Goal: Navigation & Orientation: Find specific page/section

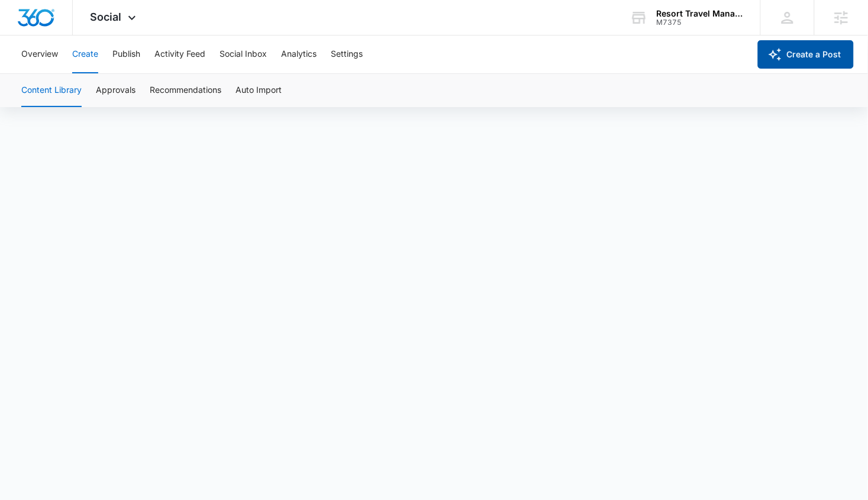
click at [791, 53] on button "Create a Post" at bounding box center [806, 54] width 96 height 28
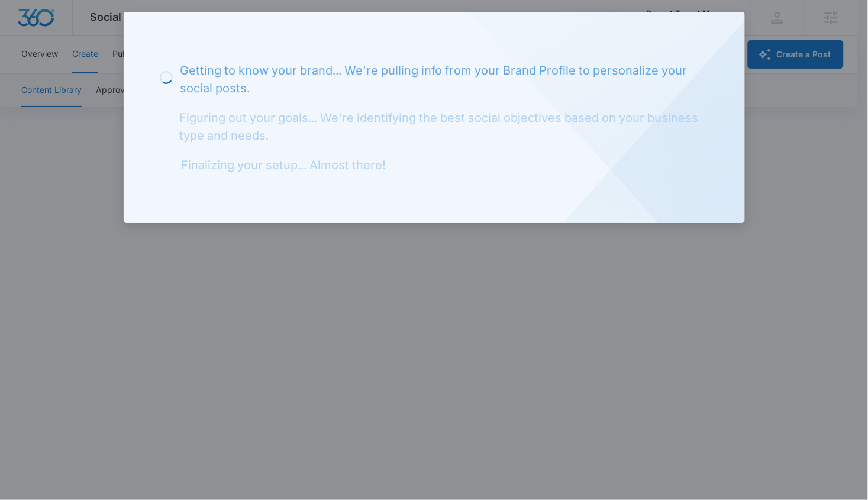
click at [189, 260] on div at bounding box center [434, 250] width 868 height 500
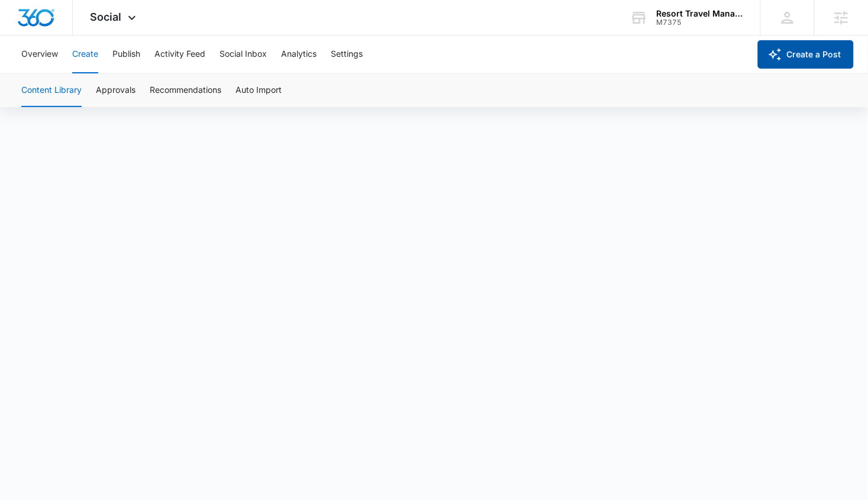
click at [768, 59] on icon "button" at bounding box center [775, 54] width 14 height 14
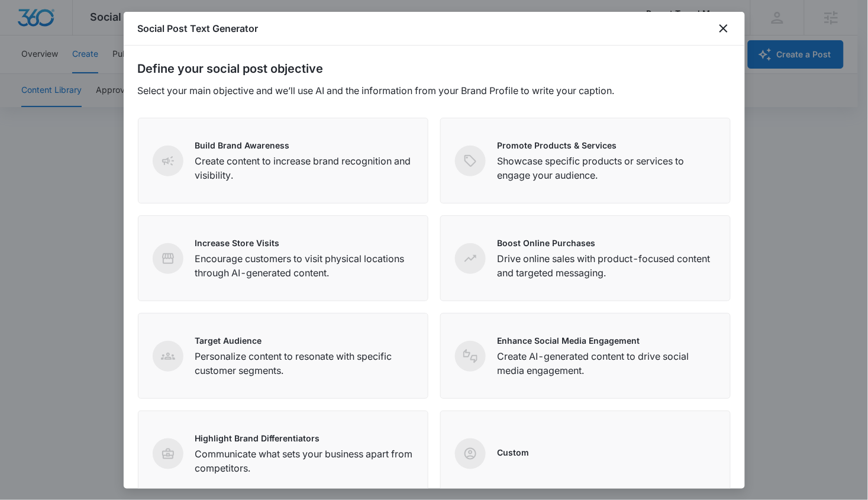
click at [79, 58] on div at bounding box center [434, 250] width 868 height 500
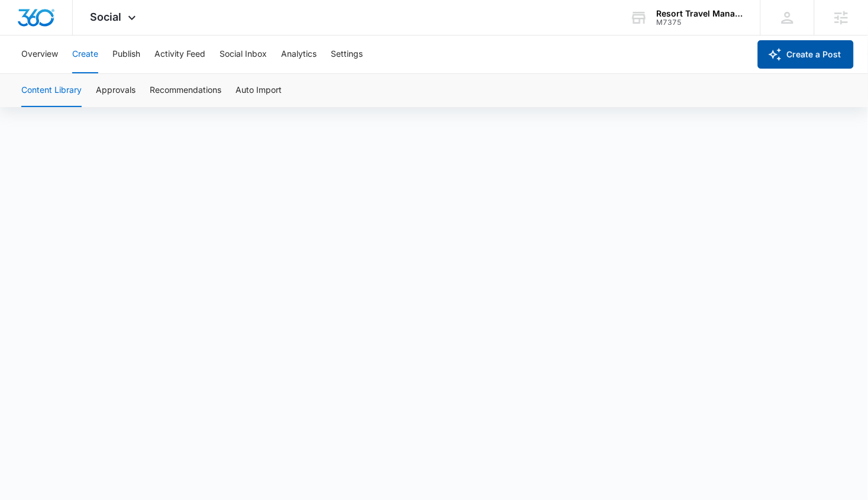
click at [781, 53] on icon "button" at bounding box center [775, 54] width 14 height 14
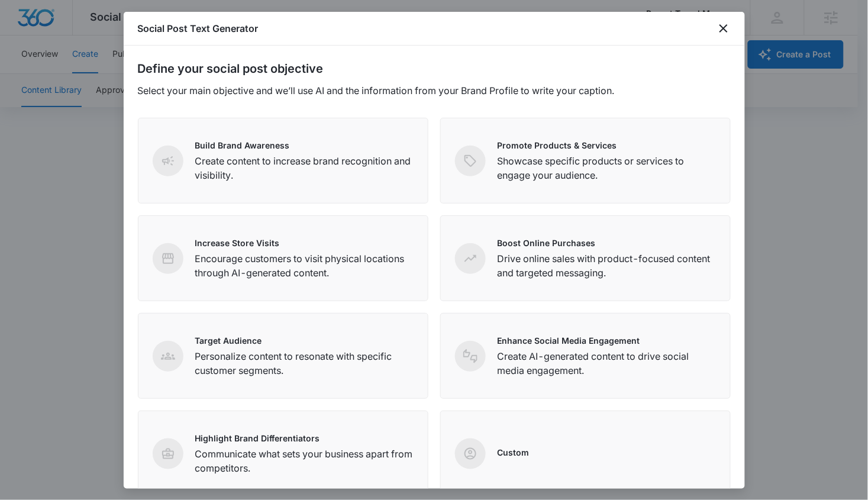
click at [62, 84] on div at bounding box center [434, 250] width 868 height 500
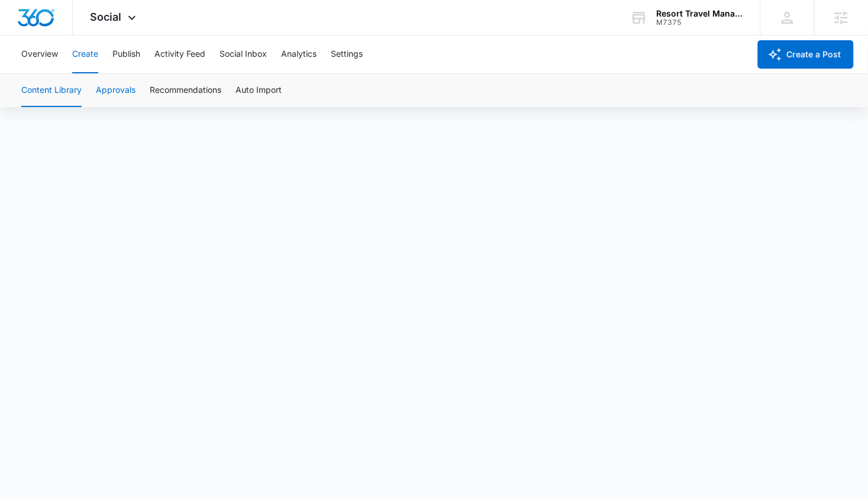
click at [128, 92] on button "Approvals" at bounding box center [116, 90] width 40 height 33
click at [68, 66] on div "Overview Create Publish Activity Feed Social Inbox Analytics Settings" at bounding box center [381, 54] width 735 height 38
click at [45, 86] on button "Content Library" at bounding box center [51, 90] width 60 height 33
click at [106, 85] on button "Approvals" at bounding box center [116, 90] width 40 height 33
click at [116, 56] on button "Publish" at bounding box center [126, 54] width 28 height 38
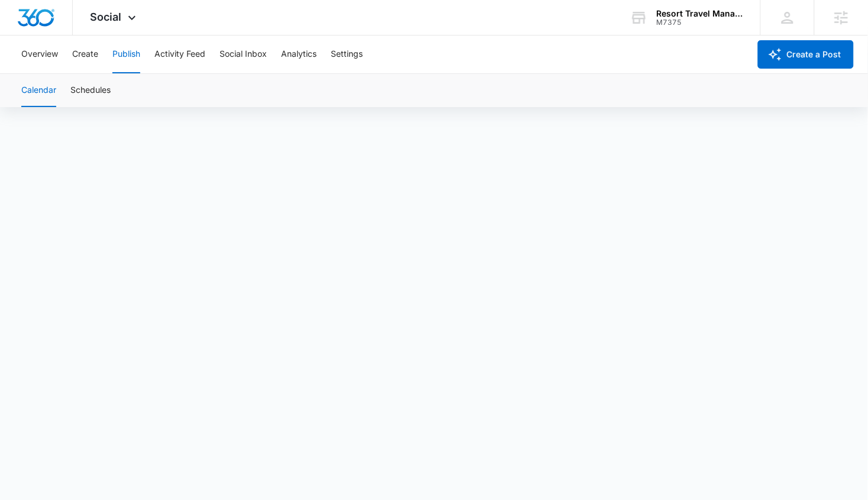
scroll to position [9, 0]
click at [82, 54] on button "Create" at bounding box center [85, 54] width 26 height 38
click at [104, 95] on button "Approvals" at bounding box center [116, 90] width 40 height 33
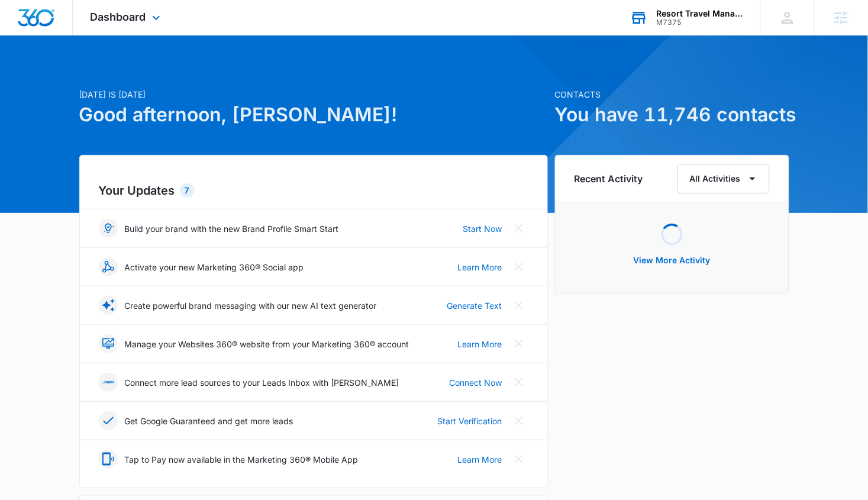
click at [660, 15] on div "Resort Travel Management (PEN Management)" at bounding box center [699, 13] width 86 height 9
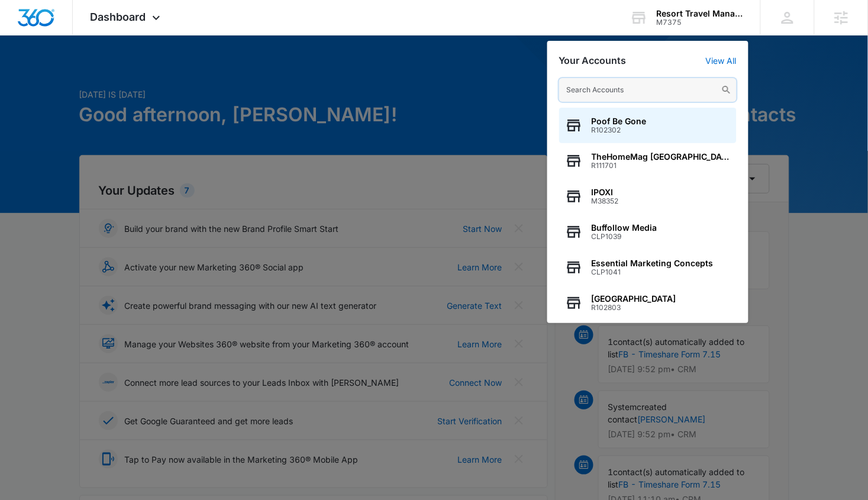
paste input "M181057"
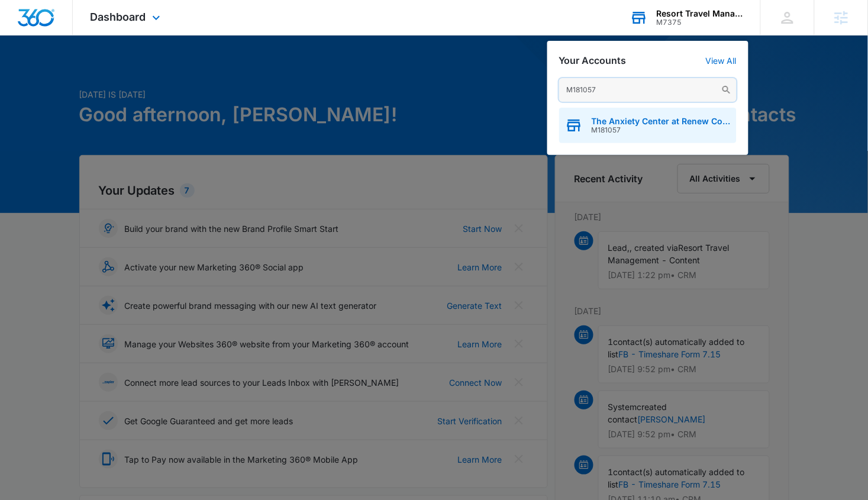
type input "M181057"
click at [597, 124] on span "The Anxiety Center at Renew Counseling" at bounding box center [660, 121] width 139 height 9
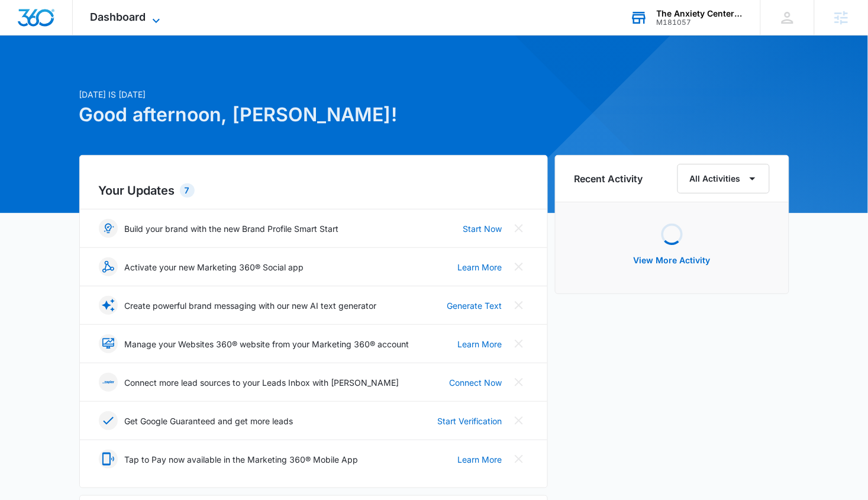
click at [106, 14] on span "Dashboard" at bounding box center [118, 17] width 56 height 12
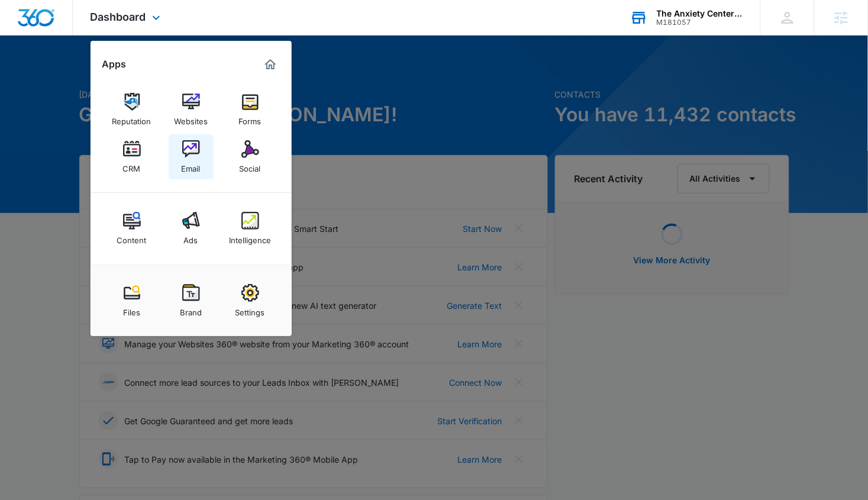
click at [188, 154] on img at bounding box center [191, 149] width 18 height 18
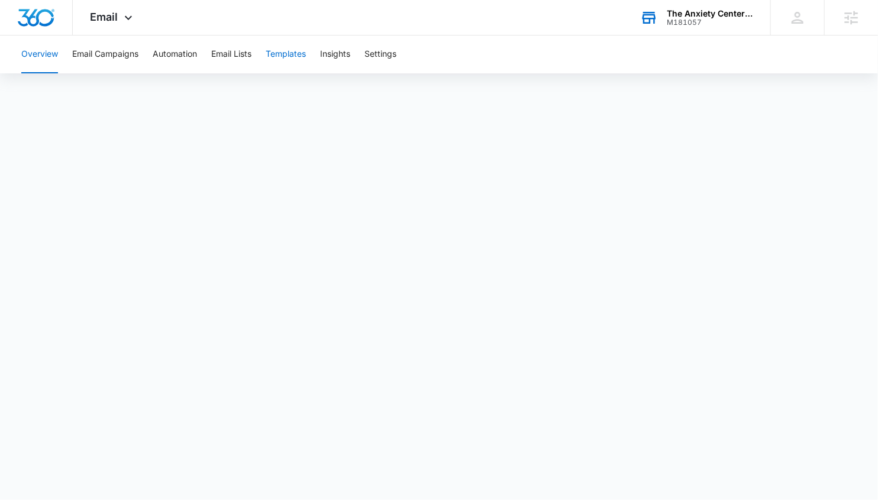
click at [284, 66] on button "Templates" at bounding box center [286, 54] width 40 height 38
click at [119, 62] on button "Email Campaigns" at bounding box center [105, 54] width 66 height 38
click at [150, 64] on div "Overview Email Campaigns Automation Email Lists Templates Insights Settings" at bounding box center [438, 54] width 849 height 38
click at [173, 53] on button "Automation" at bounding box center [175, 54] width 44 height 38
click at [110, 43] on button "Email Campaigns" at bounding box center [105, 54] width 66 height 38
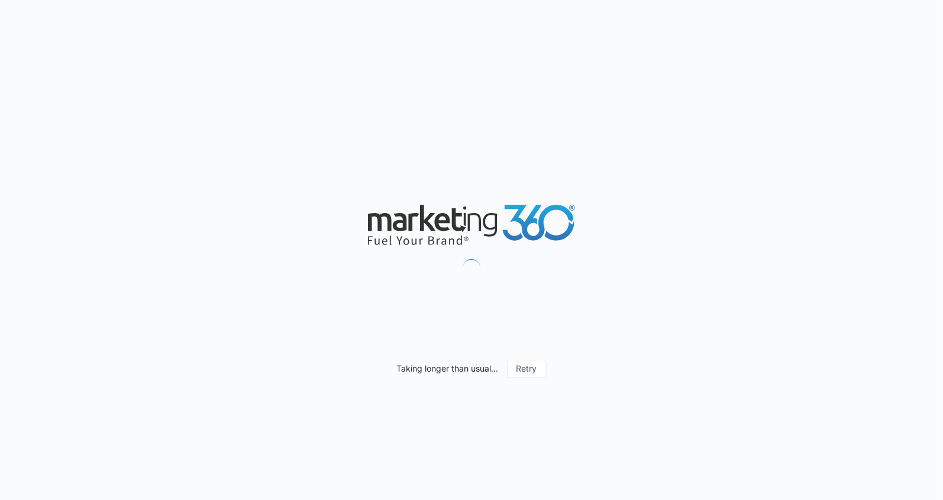
click at [242, 108] on div "Taking longer than usual... Retry" at bounding box center [471, 250] width 943 height 500
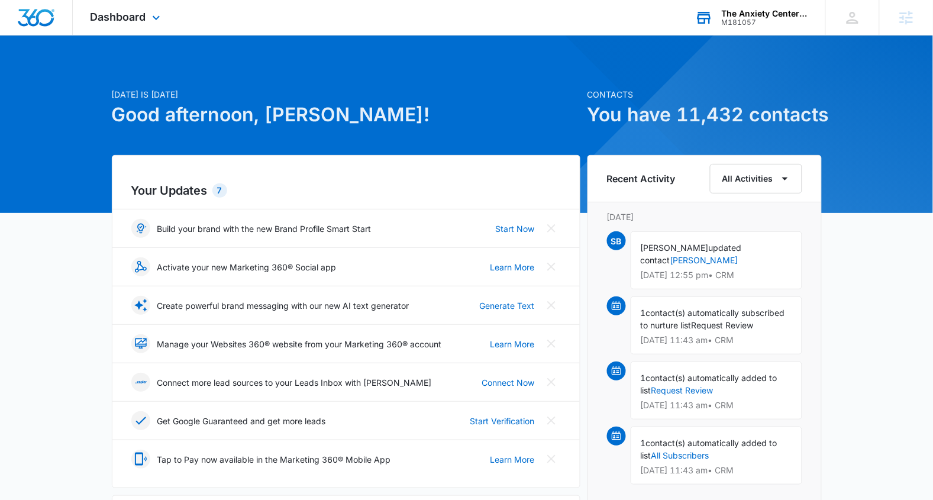
click at [741, 10] on div "The Anxiety Center at Renew Counseling" at bounding box center [765, 13] width 86 height 9
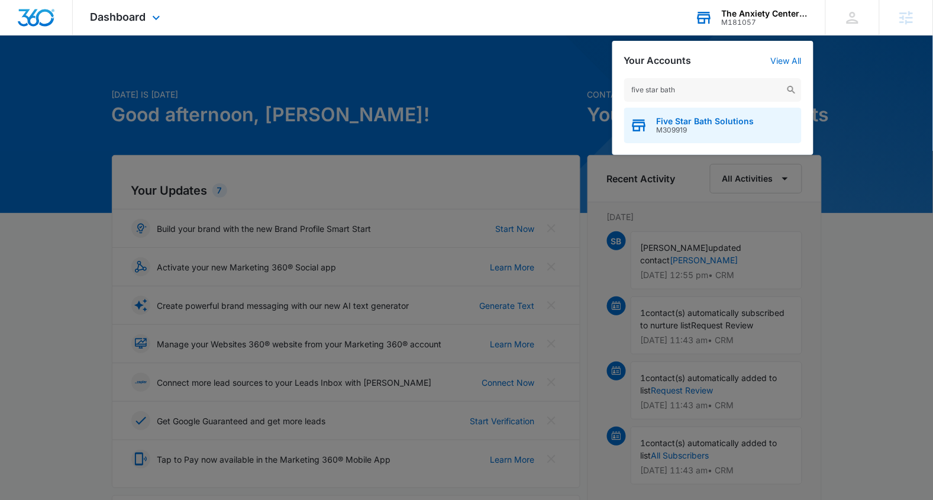
type input "five star bath"
click at [681, 124] on span "Five Star Bath Solutions" at bounding box center [705, 121] width 98 height 9
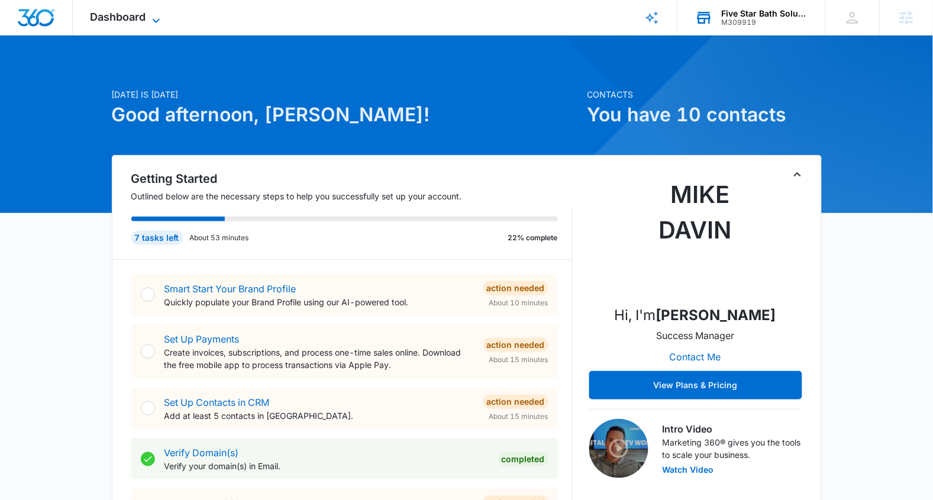
click at [93, 18] on span "Dashboard" at bounding box center [118, 17] width 56 height 12
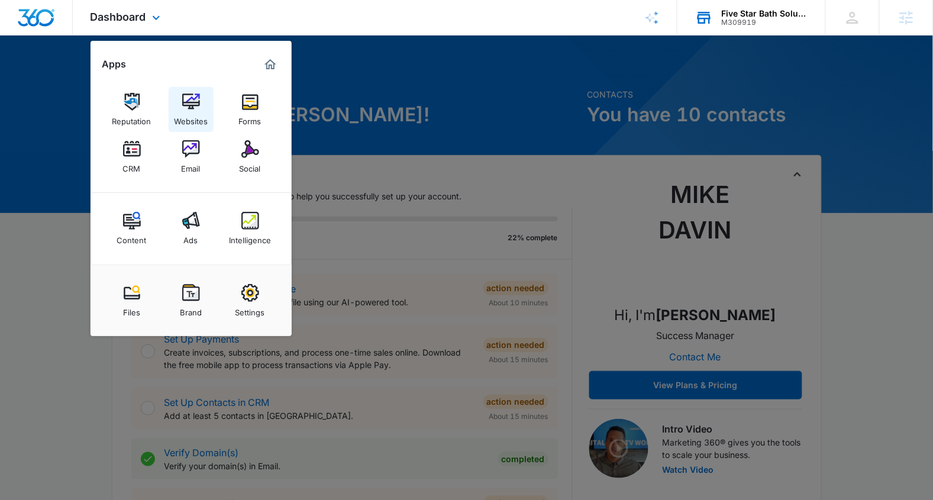
click at [193, 124] on div "Websites" at bounding box center [191, 118] width 34 height 15
